Goal: Task Accomplishment & Management: Use online tool/utility

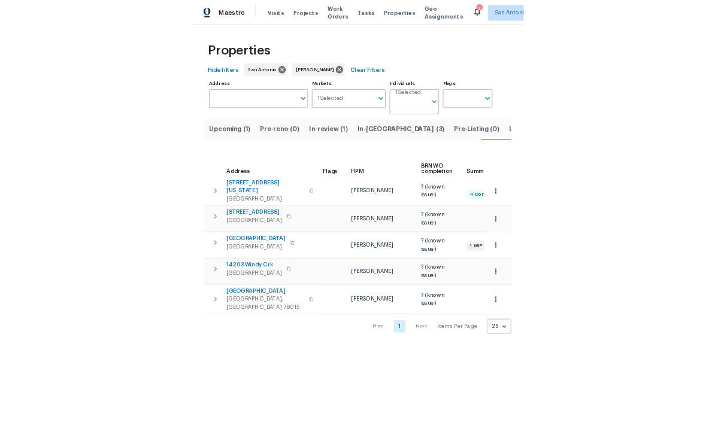
scroll to position [0, 14]
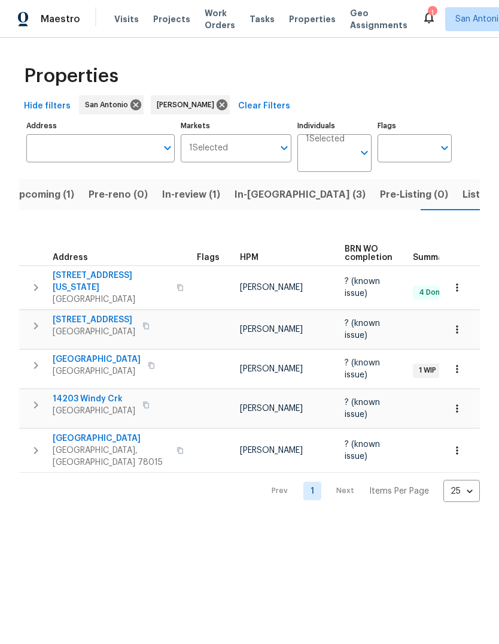
click at [246, 200] on span "In-[GEOGRAPHIC_DATA] (3)" at bounding box center [300, 194] width 131 height 17
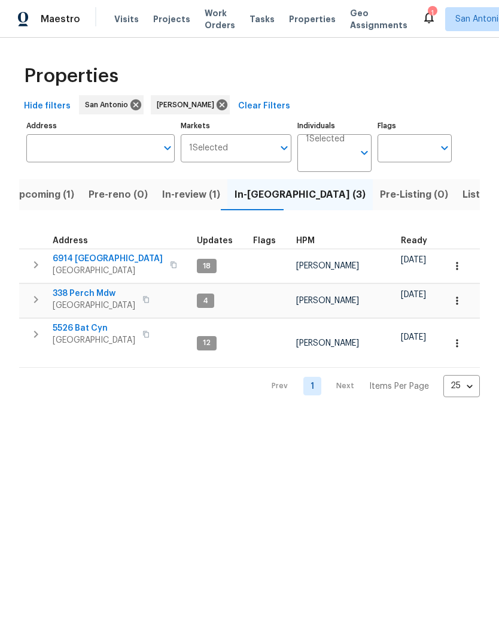
click at [89, 299] on span "338 Perch Mdw" at bounding box center [94, 293] width 83 height 12
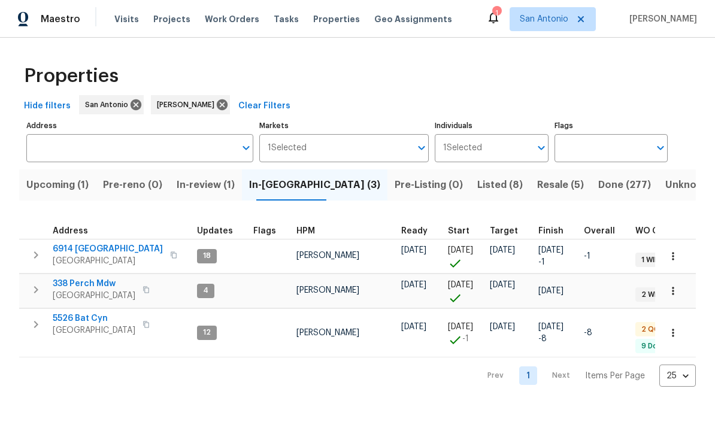
click at [477, 189] on span "Listed (8)" at bounding box center [499, 185] width 45 height 17
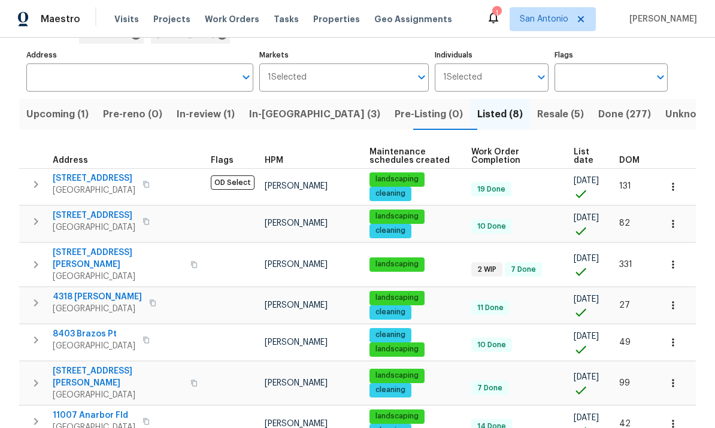
scroll to position [73, 0]
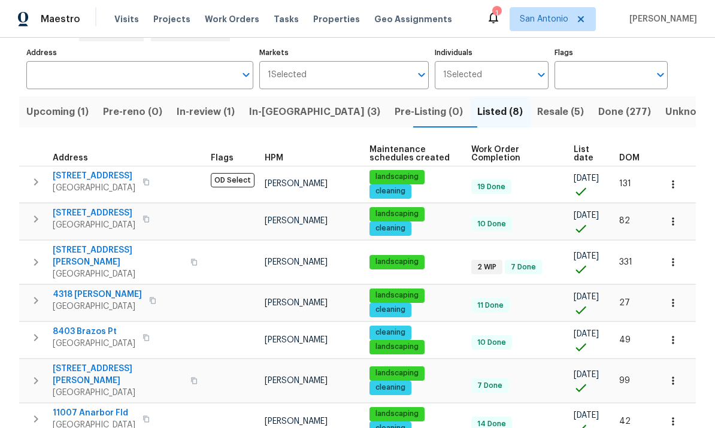
click at [80, 263] on span "[STREET_ADDRESS][PERSON_NAME]" at bounding box center [118, 256] width 131 height 24
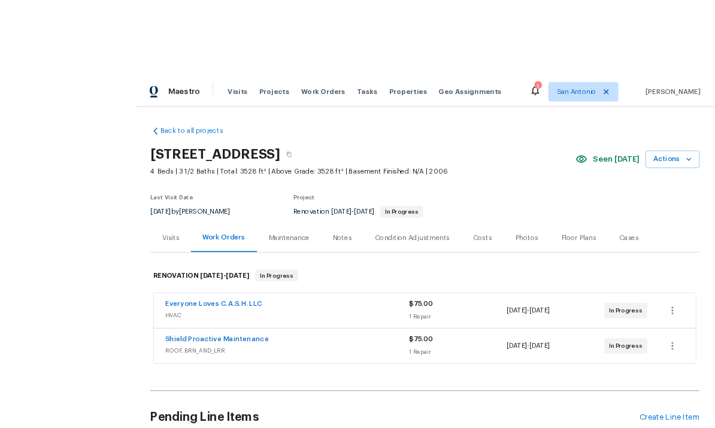
scroll to position [23, 0]
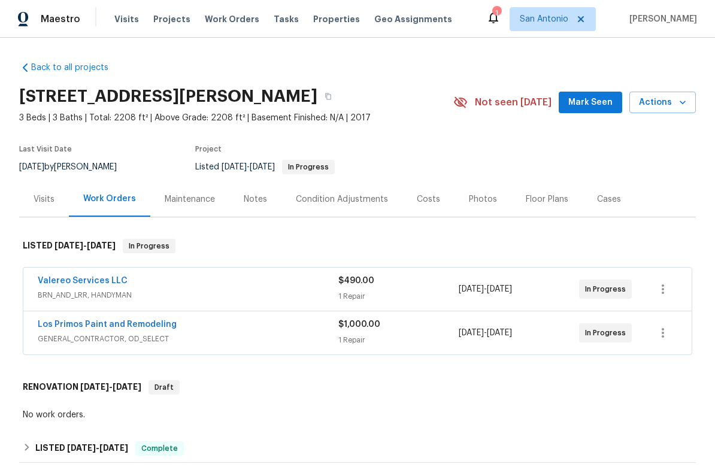
click at [597, 110] on span "Mark Seen" at bounding box center [590, 102] width 44 height 15
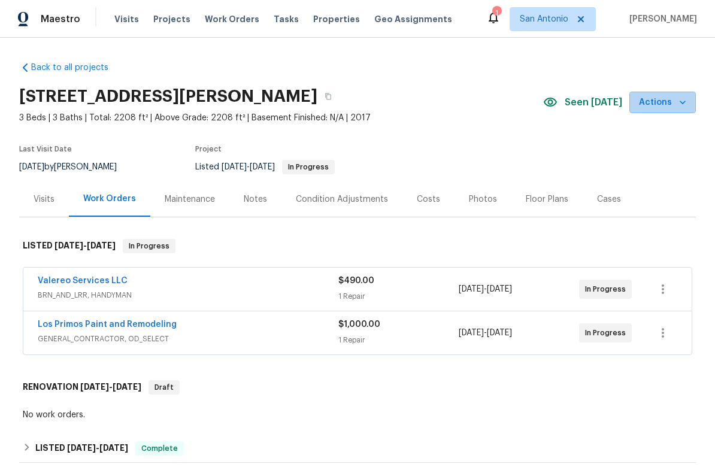
click at [684, 105] on icon "button" at bounding box center [682, 102] width 12 height 12
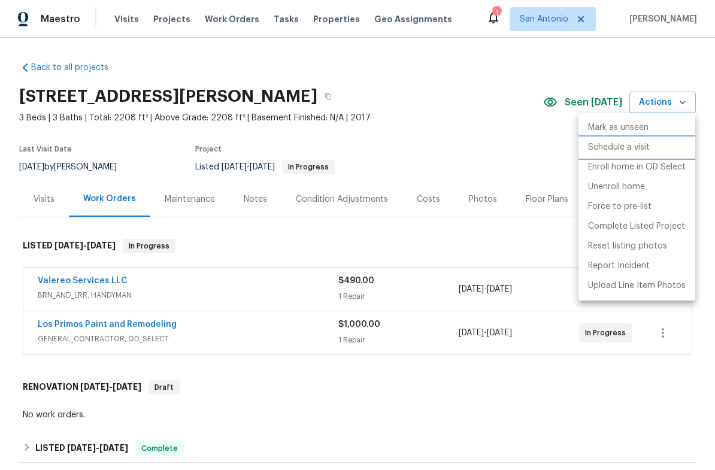
click at [612, 152] on p "Schedule a visit" at bounding box center [619, 147] width 62 height 13
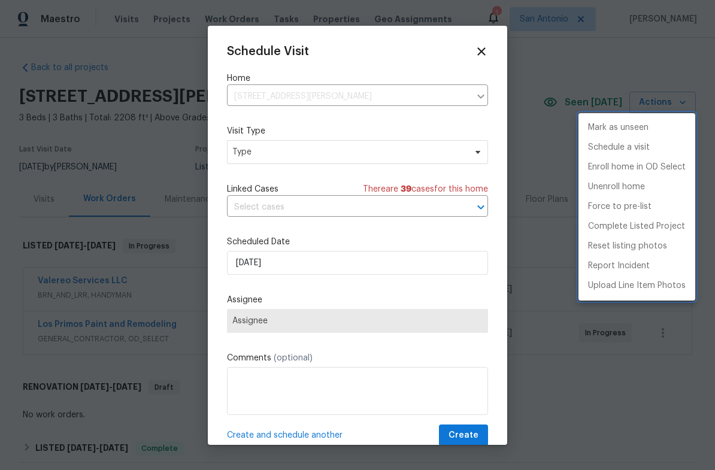
click at [312, 207] on div at bounding box center [357, 235] width 715 height 470
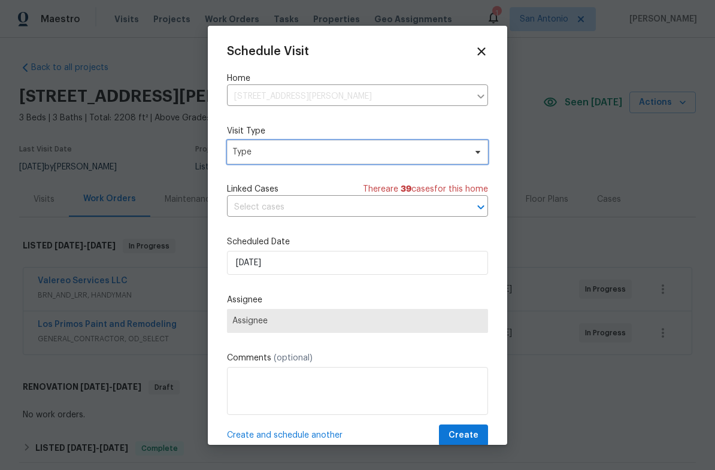
click at [283, 147] on span "Type" at bounding box center [348, 152] width 233 height 12
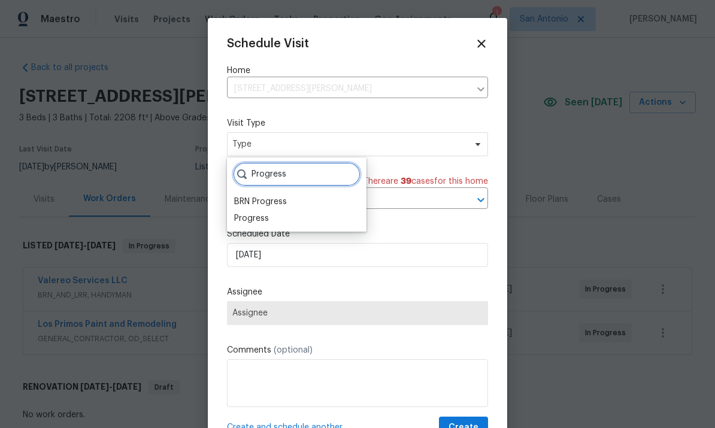
type input "Progress"
click at [256, 217] on div "Progress" at bounding box center [251, 219] width 35 height 12
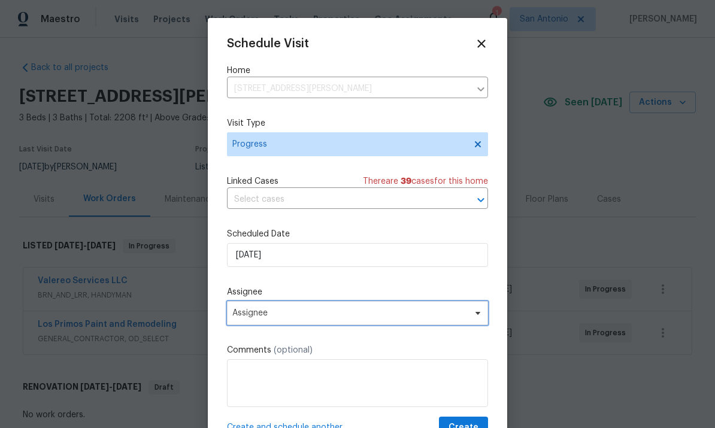
click at [469, 323] on span "Assignee" at bounding box center [357, 313] width 261 height 24
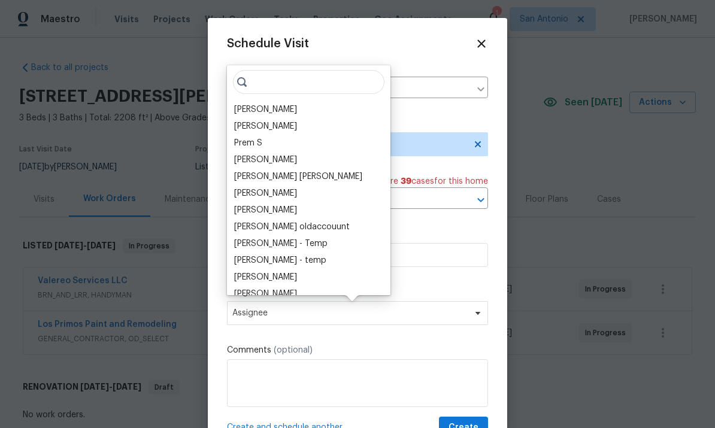
click at [256, 108] on div "[PERSON_NAME]" at bounding box center [265, 110] width 63 height 12
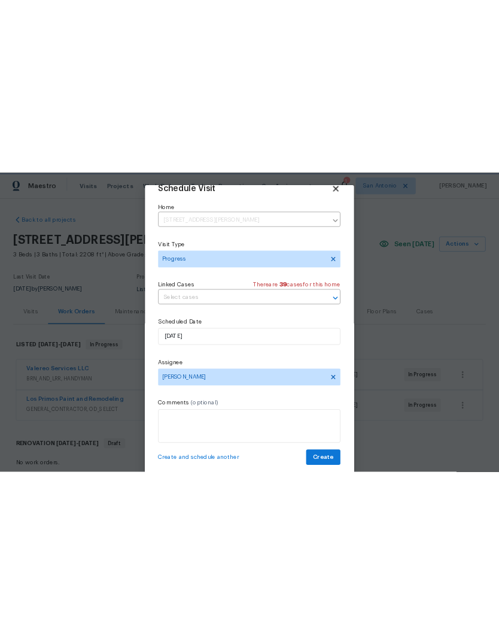
scroll to position [23, 0]
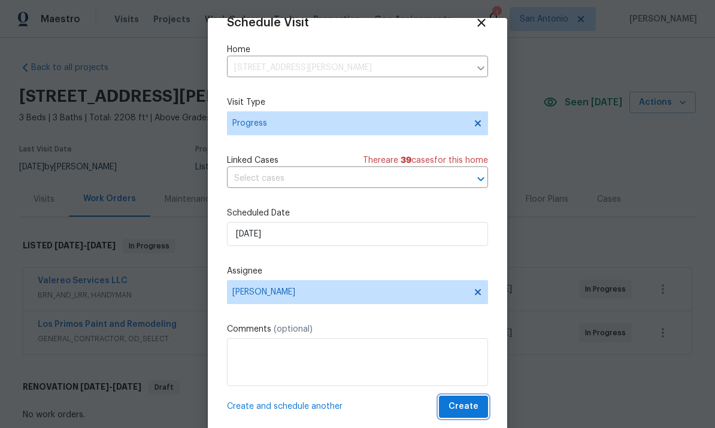
click at [468, 400] on span "Create" at bounding box center [463, 406] width 30 height 15
